Goal: Task Accomplishment & Management: Complete application form

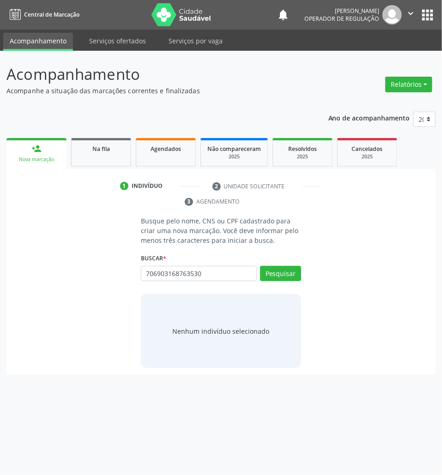
type input "706903168763530"
click at [198, 284] on div "706903168763530 Busque por nome, CNS ou CPF Nenhum resultado encontrado para: "…" at bounding box center [221, 277] width 160 height 22
click at [193, 279] on input "706903168763530" at bounding box center [199, 274] width 116 height 16
click at [192, 279] on input "706903168763530" at bounding box center [199, 274] width 116 height 16
click at [144, 275] on input "706903168763530" at bounding box center [144, 278] width 0 height 18
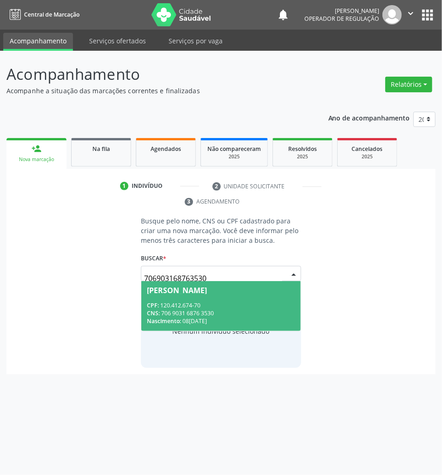
click at [157, 306] on span "CPF:" at bounding box center [153, 305] width 12 height 8
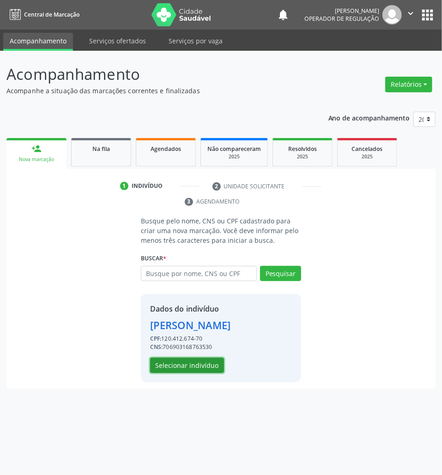
click at [178, 368] on button "Selecionar indivíduo" at bounding box center [187, 366] width 74 height 16
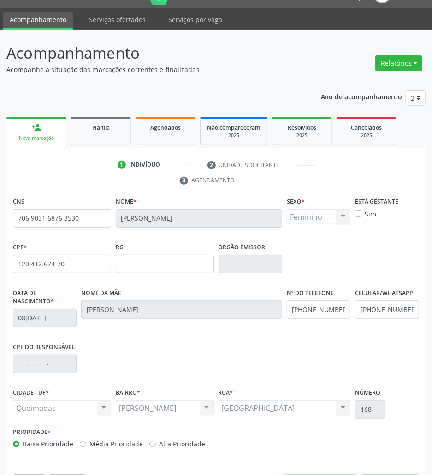
scroll to position [50, 0]
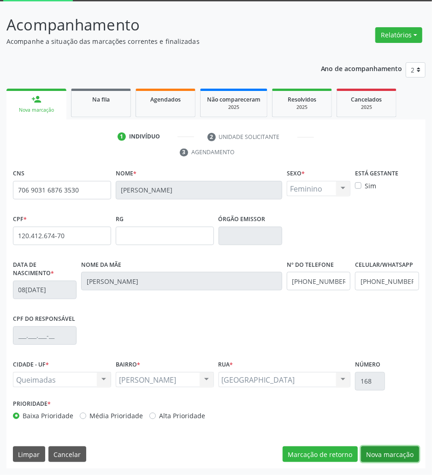
drag, startPoint x: 403, startPoint y: 449, endPoint x: 427, endPoint y: 448, distance: 23.6
click at [403, 449] on button "Nova marcação" at bounding box center [390, 454] width 58 height 16
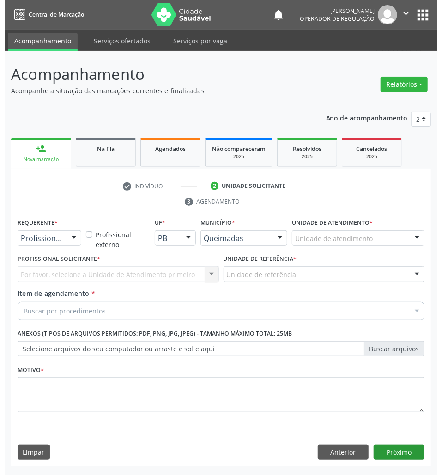
scroll to position [0, 0]
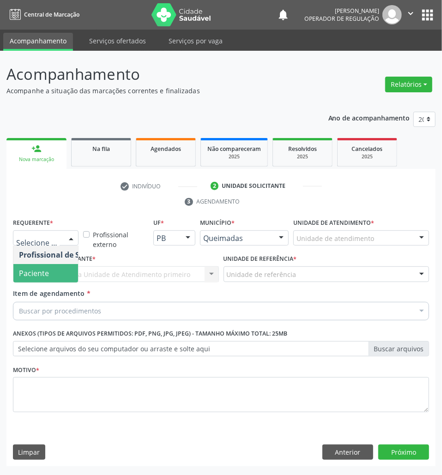
click at [48, 281] on span "Paciente" at bounding box center [58, 273] width 90 height 18
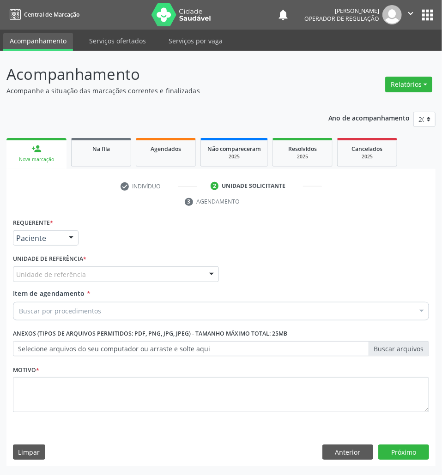
click at [65, 275] on div "Requerente * Paciente Profissional de Saúde Paciente Nenhum resultado encontrad…" at bounding box center [221, 320] width 416 height 209
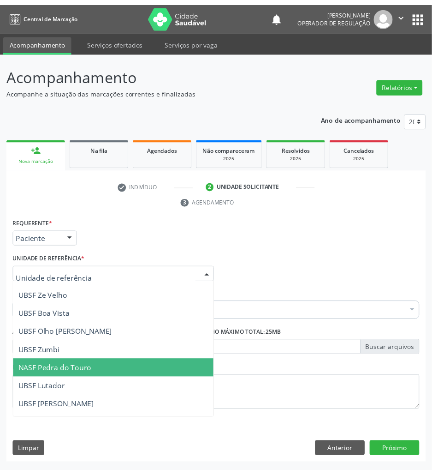
scroll to position [123, 0]
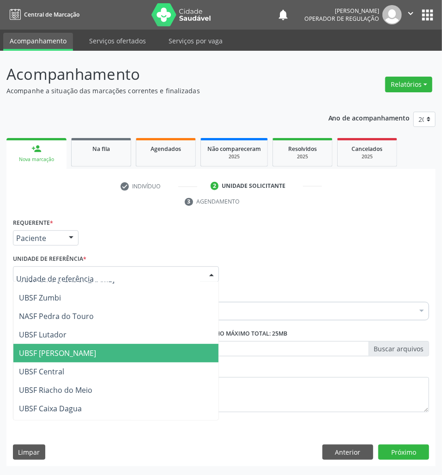
click at [67, 346] on span "UBSF [PERSON_NAME]" at bounding box center [115, 353] width 205 height 18
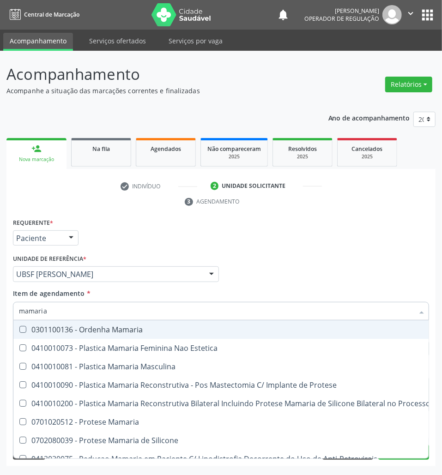
type input "mamaria b"
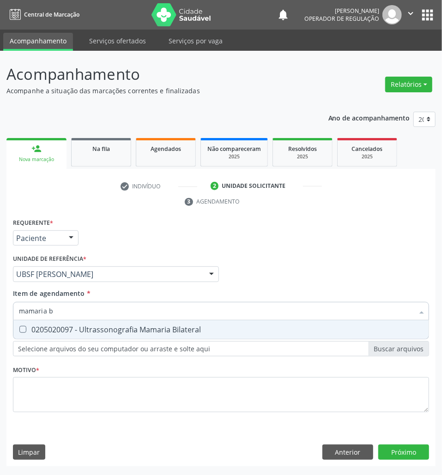
click at [70, 326] on div "0205020097 - Ultrassonografia Mamaria Bilateral" at bounding box center [221, 329] width 404 height 7
checkbox Bilateral "true"
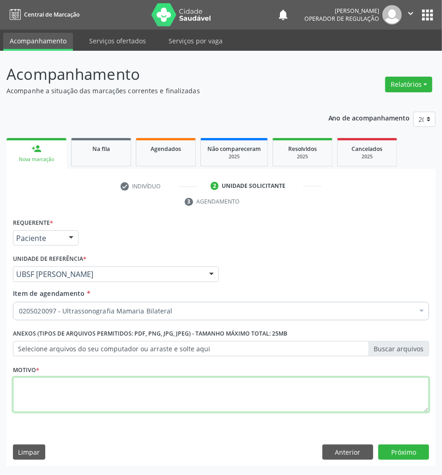
click at [322, 390] on textarea at bounding box center [221, 394] width 416 height 35
type textarea "rotina"
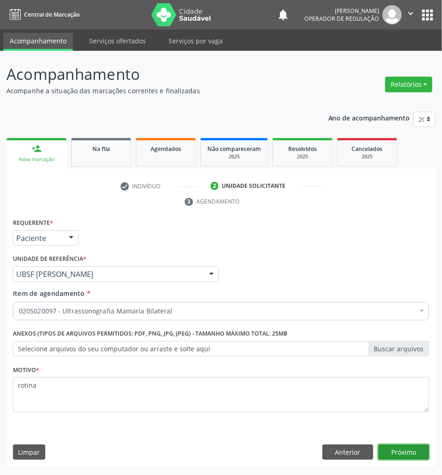
click at [392, 447] on button "Próximo" at bounding box center [403, 452] width 51 height 16
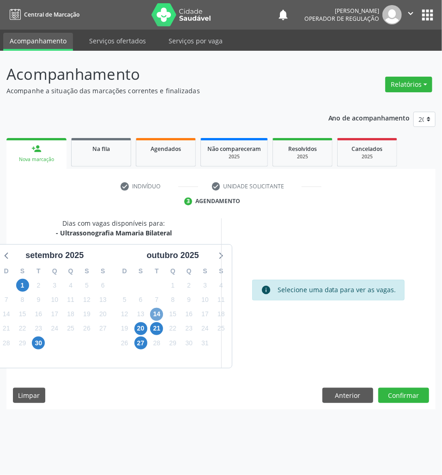
click at [161, 314] on span "14" at bounding box center [156, 314] width 13 height 13
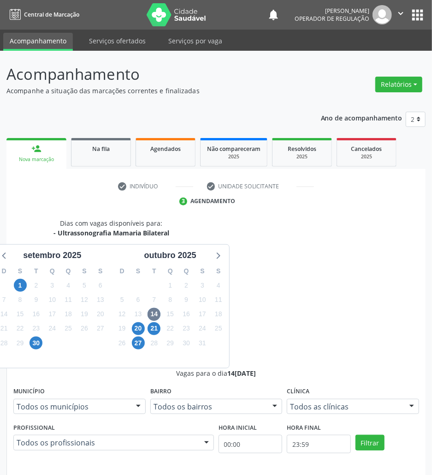
drag, startPoint x: 316, startPoint y: 373, endPoint x: 286, endPoint y: 383, distance: 31.5
radio input "true"
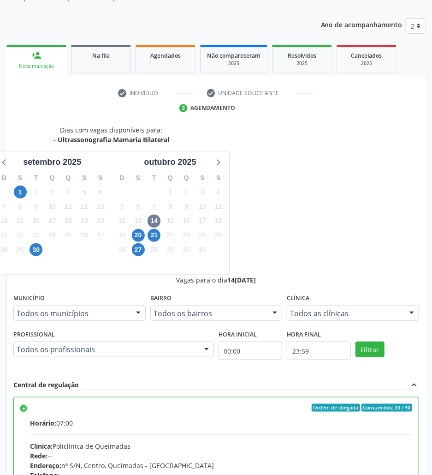
scroll to position [96, 0]
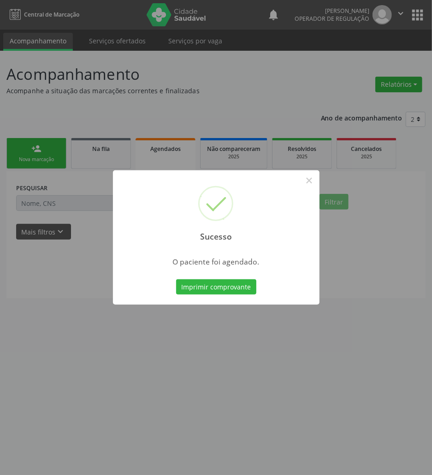
scroll to position [0, 0]
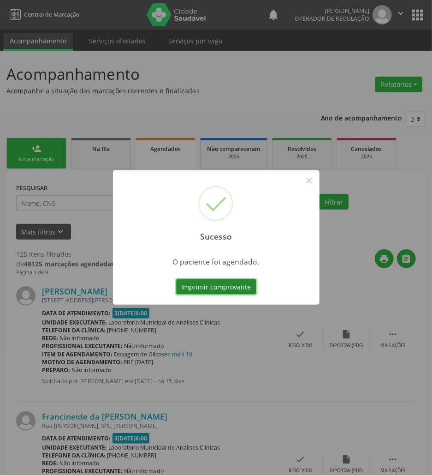
click at [217, 291] on button "Imprimir comprovante" at bounding box center [216, 287] width 80 height 16
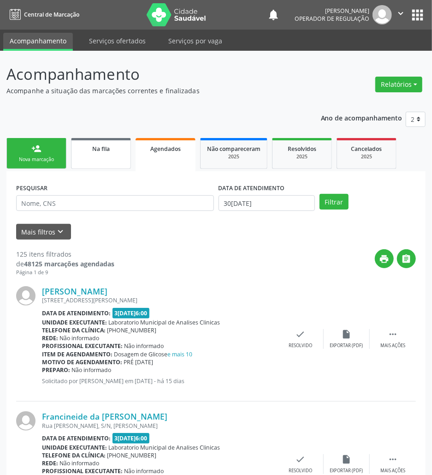
click at [108, 148] on span "Na fila" at bounding box center [101, 149] width 18 height 8
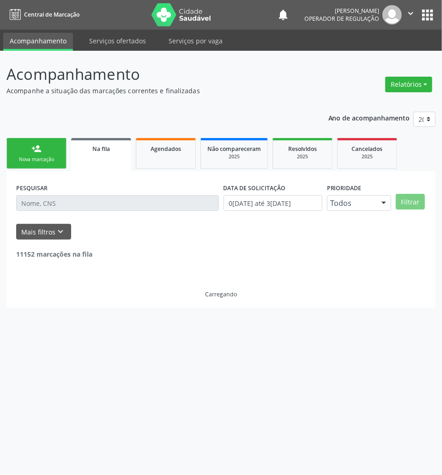
click at [63, 202] on input "text" at bounding box center [117, 203] width 203 height 16
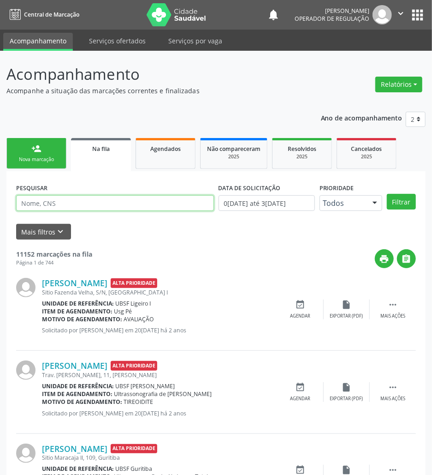
click at [62, 202] on input "text" at bounding box center [115, 203] width 198 height 16
type input "[PERSON_NAME]"
click at [387, 194] on button "Filtrar" at bounding box center [401, 202] width 29 height 16
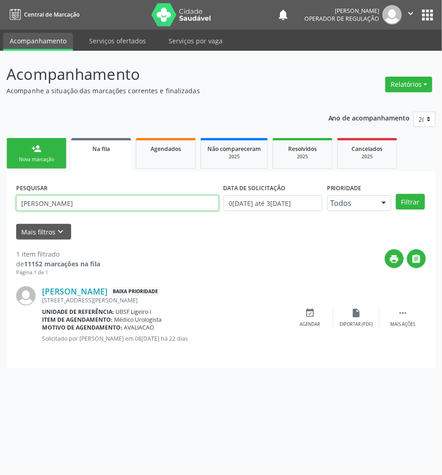
click at [63, 202] on input "[PERSON_NAME]" at bounding box center [117, 203] width 203 height 16
click at [61, 208] on input "[PERSON_NAME]" at bounding box center [117, 203] width 203 height 16
click at [36, 138] on link "person_add Nova marcação" at bounding box center [36, 153] width 60 height 31
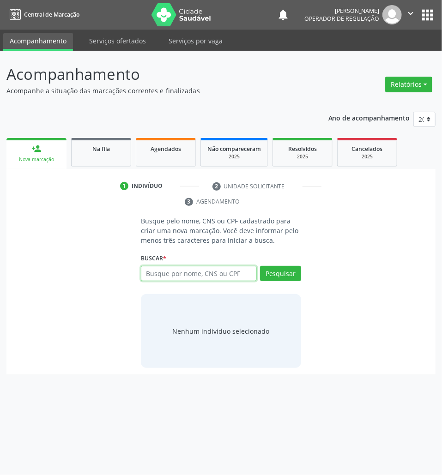
click at [204, 277] on input "text" at bounding box center [199, 274] width 116 height 16
type input "706104560019560"
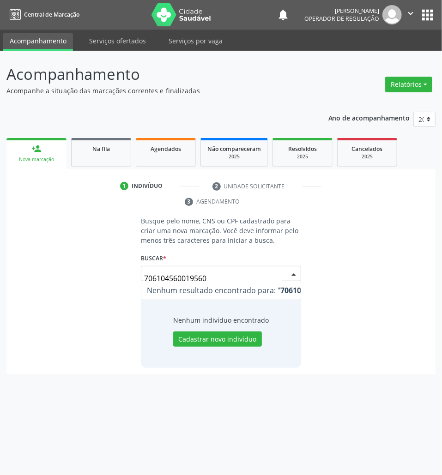
drag, startPoint x: 156, startPoint y: 278, endPoint x: 175, endPoint y: 278, distance: 19.4
click at [175, 278] on input "706104560019560" at bounding box center [213, 278] width 138 height 18
click at [212, 277] on input "706104560019560" at bounding box center [213, 278] width 138 height 18
type input "706104560019560"
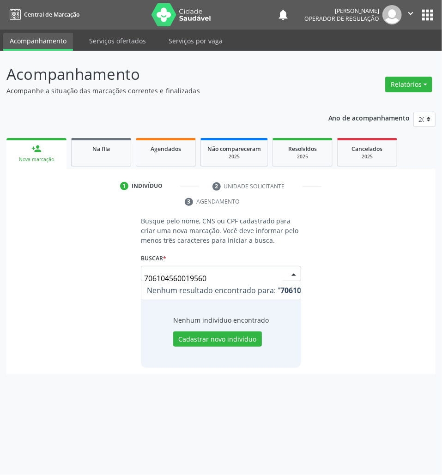
click at [204, 276] on input "706104560019560" at bounding box center [213, 278] width 138 height 18
type input "06427211498"
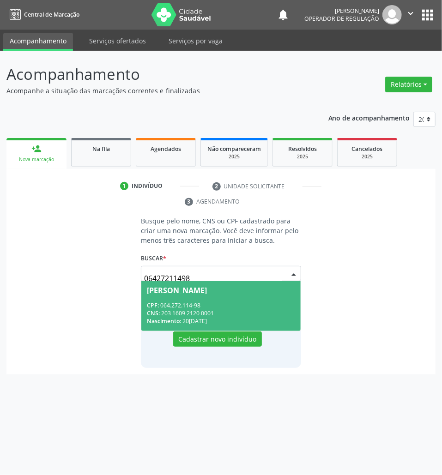
click at [146, 299] on span "[PERSON_NAME] CPF: 064.272.114-98 CNS: 203 1609 2120 0001 Nascimento: [DATE]" at bounding box center [220, 305] width 159 height 49
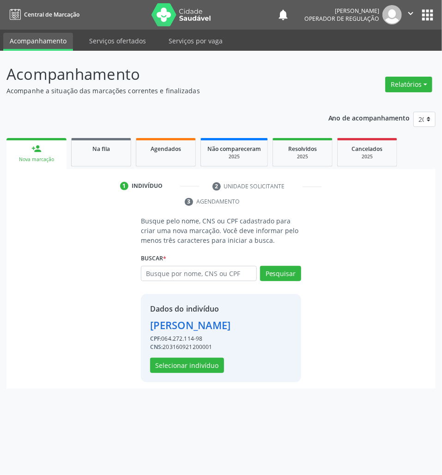
click at [196, 382] on div "Dados do indivíduo [PERSON_NAME] CPF: 064.272.114-98 CNS: 203160921200001 Selec…" at bounding box center [221, 338] width 160 height 88
click at [194, 373] on button "Selecionar indivíduo" at bounding box center [187, 366] width 74 height 16
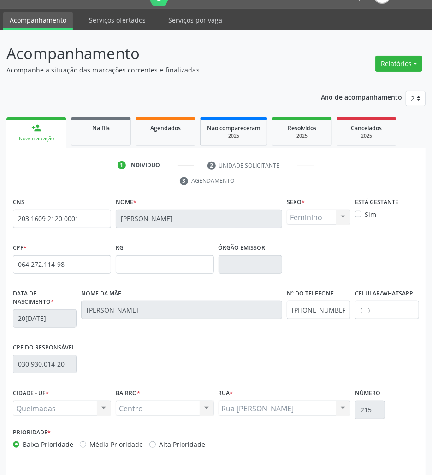
scroll to position [50, 0]
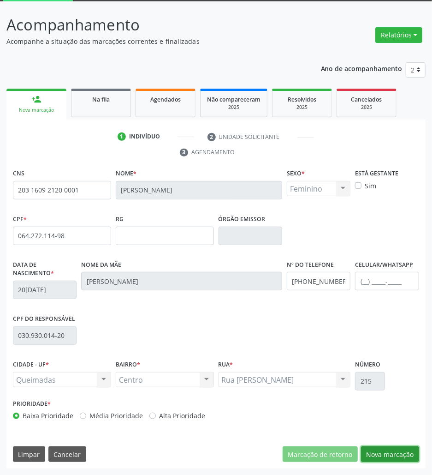
click at [378, 448] on button "Nova marcação" at bounding box center [390, 454] width 58 height 16
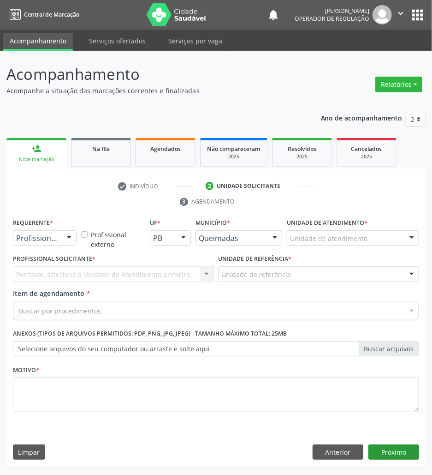
scroll to position [0, 0]
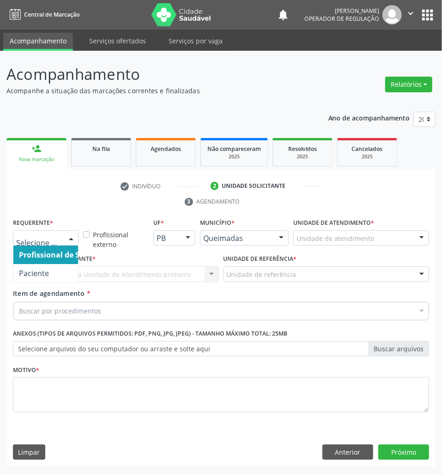
drag, startPoint x: 60, startPoint y: 237, endPoint x: 56, endPoint y: 275, distance: 39.0
click at [60, 242] on div at bounding box center [46, 238] width 66 height 16
click at [56, 276] on span "Paciente" at bounding box center [58, 273] width 90 height 18
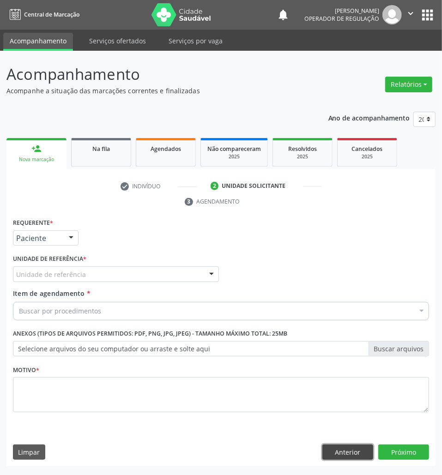
click at [347, 453] on button "Anterior" at bounding box center [347, 452] width 51 height 16
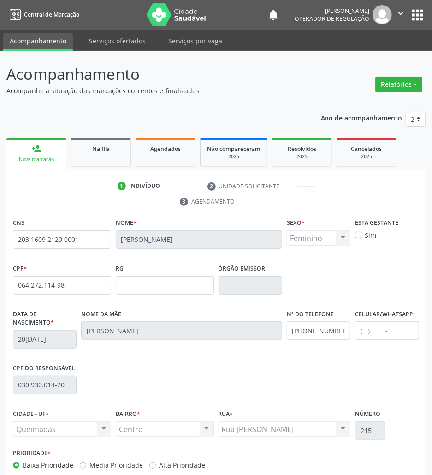
click at [376, 389] on div "CPF do responsável 030.930.014-20" at bounding box center [216, 384] width 411 height 46
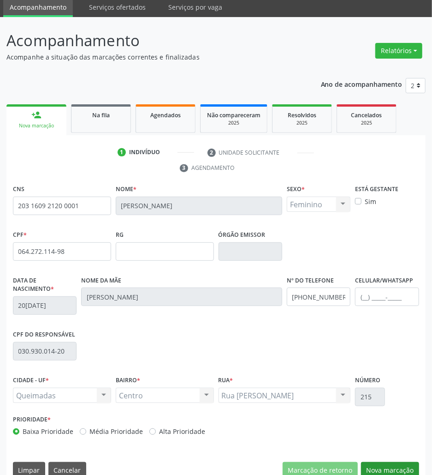
scroll to position [50, 0]
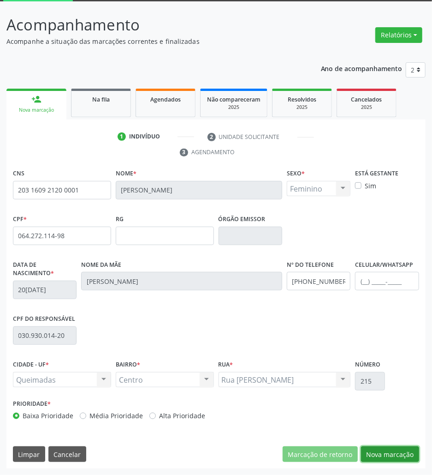
click at [399, 460] on button "Nova marcação" at bounding box center [390, 454] width 58 height 16
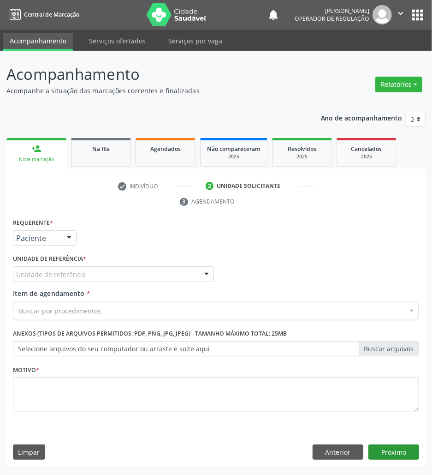
scroll to position [0, 0]
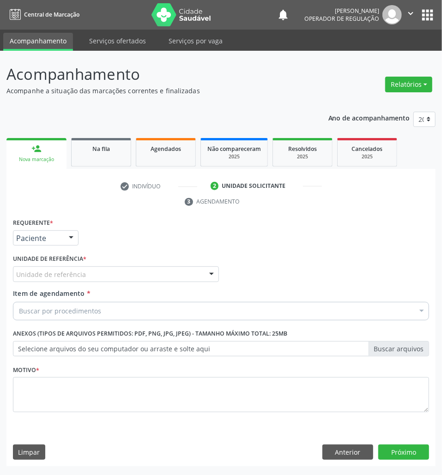
click at [122, 310] on div "Buscar por procedimentos" at bounding box center [221, 311] width 416 height 18
paste input "MAMARIA BILATERAL"
type input "MAMARIA BILATERAL"
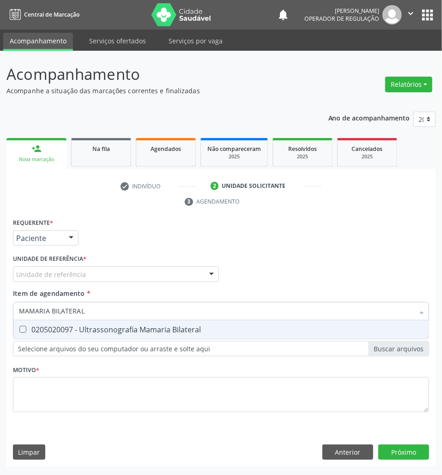
click at [113, 335] on span "0205020097 - Ultrassonografia Mamaria Bilateral" at bounding box center [220, 329] width 415 height 18
checkbox Bilateral "true"
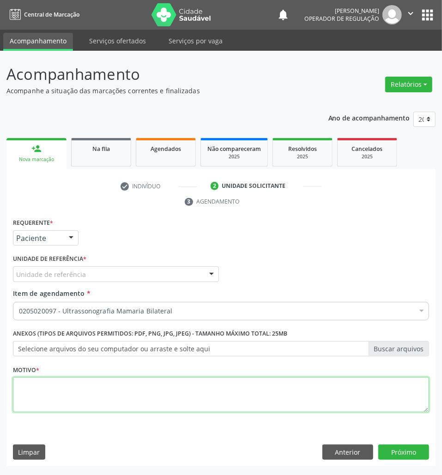
drag, startPoint x: 320, startPoint y: 402, endPoint x: 329, endPoint y: 401, distance: 8.9
click at [320, 402] on textarea at bounding box center [221, 394] width 416 height 35
paste textarea "ROTINA"
type textarea "ROTINA"
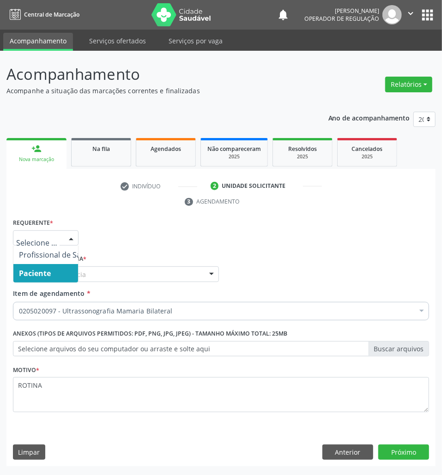
drag, startPoint x: 38, startPoint y: 239, endPoint x: 42, endPoint y: 253, distance: 15.5
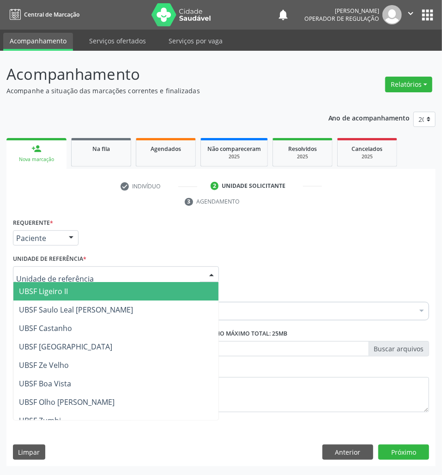
click at [113, 270] on div at bounding box center [116, 274] width 206 height 16
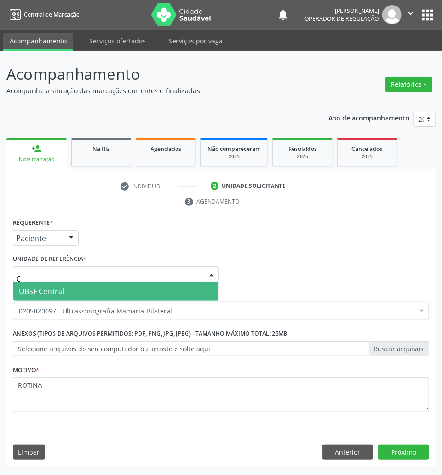
type input "CE"
click at [111, 290] on span "UBSF Central" at bounding box center [115, 291] width 205 height 18
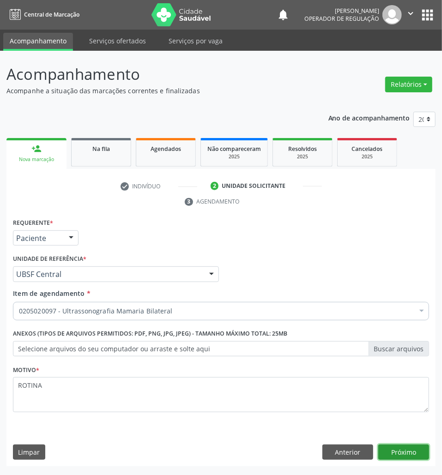
click at [421, 448] on button "Próximo" at bounding box center [403, 452] width 51 height 16
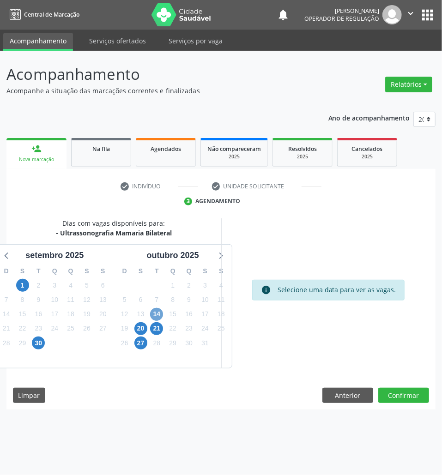
click at [155, 318] on span "14" at bounding box center [156, 314] width 13 height 13
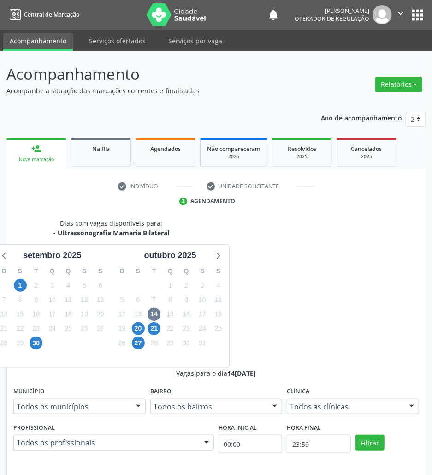
radio input "true"
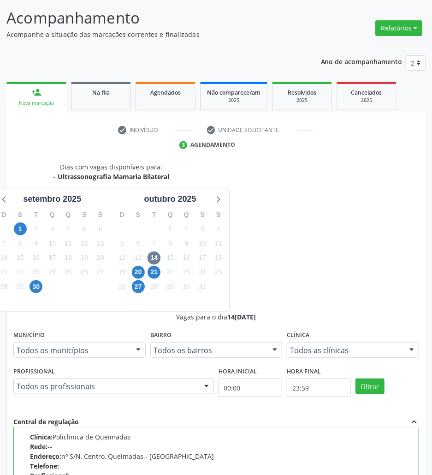
scroll to position [96, 0]
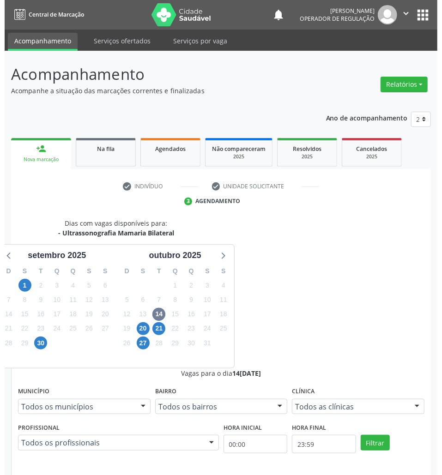
scroll to position [0, 0]
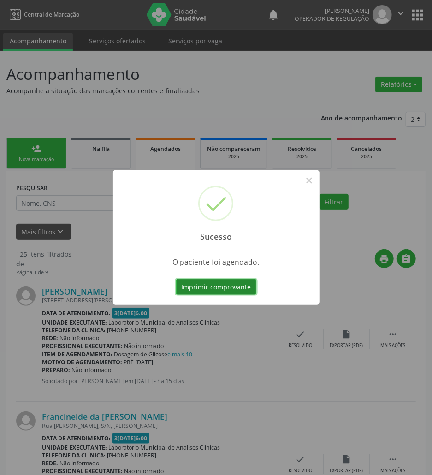
click at [214, 283] on button "Imprimir comprovante" at bounding box center [216, 287] width 80 height 16
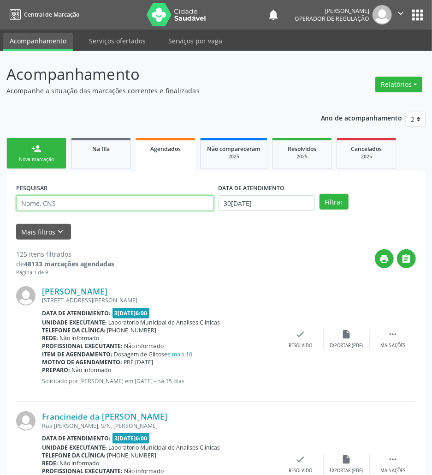
click at [115, 198] on input "text" at bounding box center [115, 203] width 198 height 16
type input "702506370501731"
click at [320, 194] on button "Filtrar" at bounding box center [334, 202] width 29 height 16
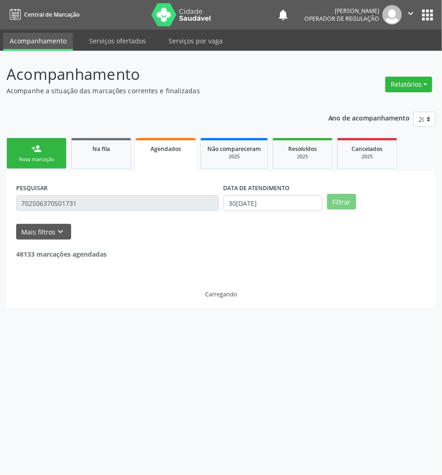
drag, startPoint x: 431, startPoint y: 11, endPoint x: 427, endPoint y: 21, distance: 10.2
click at [431, 12] on button "apps" at bounding box center [427, 15] width 16 height 16
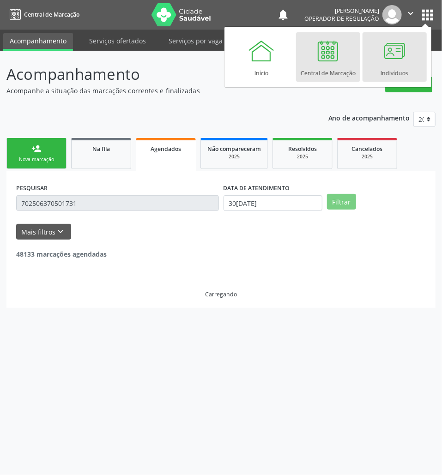
click at [395, 74] on div "Indivíduos" at bounding box center [394, 71] width 28 height 12
